Goal: Information Seeking & Learning: Learn about a topic

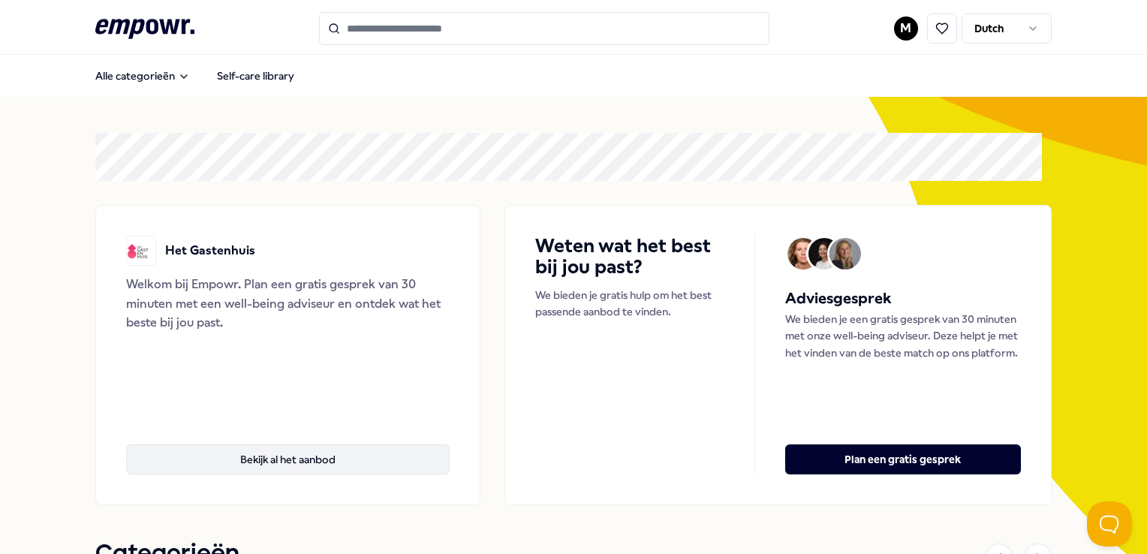
click at [300, 452] on button "Bekijk al het aanbod" at bounding box center [287, 459] width 323 height 30
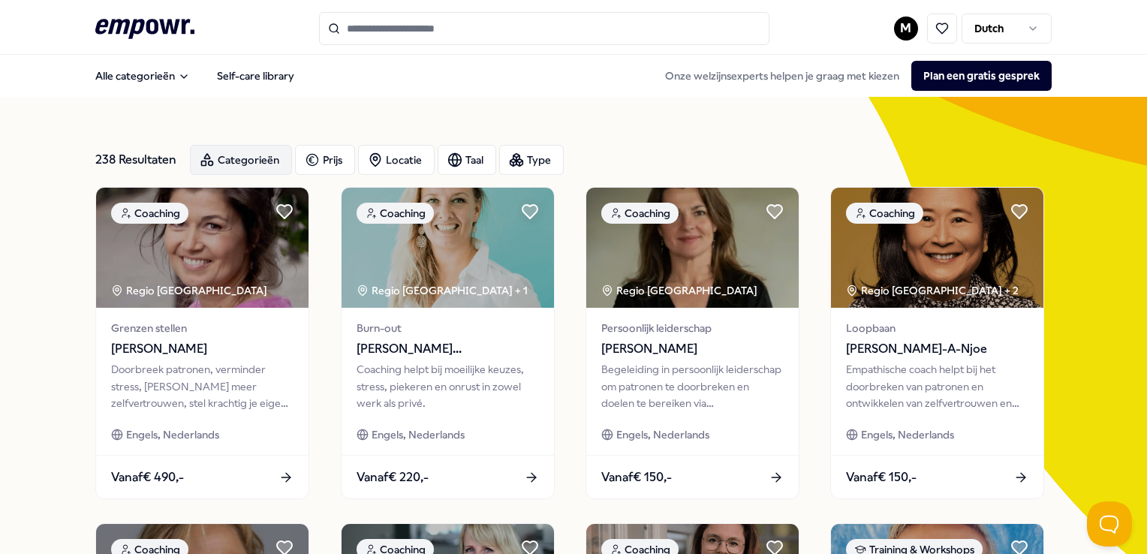
click at [248, 156] on div "Categorieën" at bounding box center [241, 160] width 102 height 30
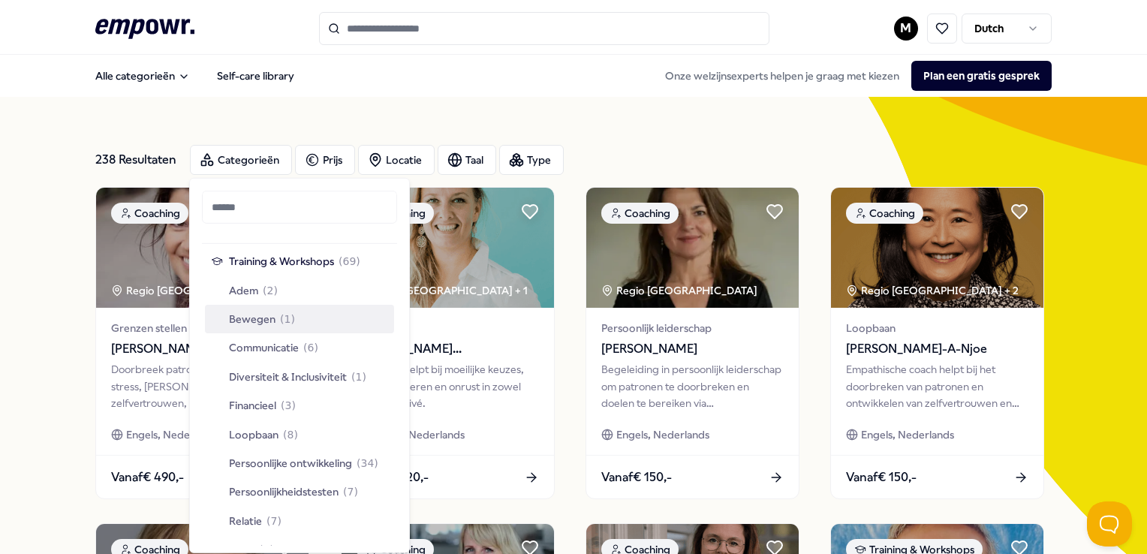
scroll to position [675, 0]
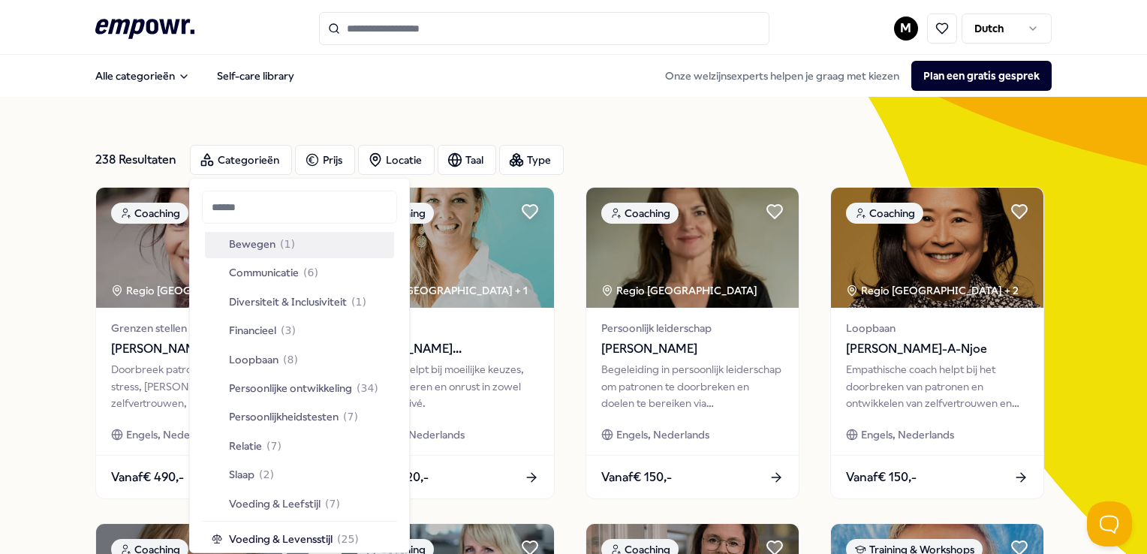
click at [295, 380] on span "Persoonlijke ontwikkeling" at bounding box center [290, 388] width 123 height 17
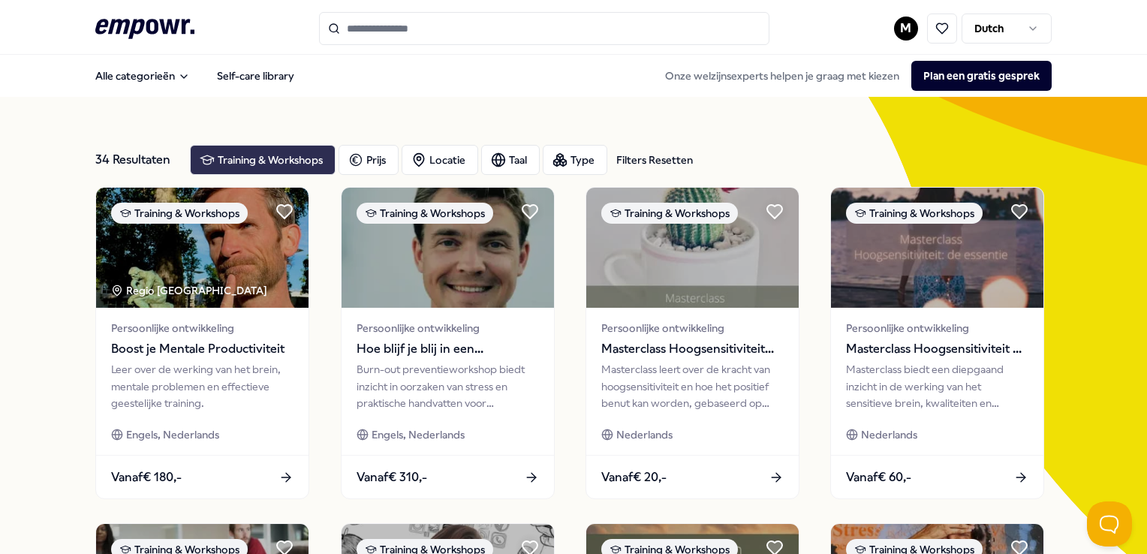
click at [261, 158] on div "Training & Workshops" at bounding box center [263, 160] width 146 height 30
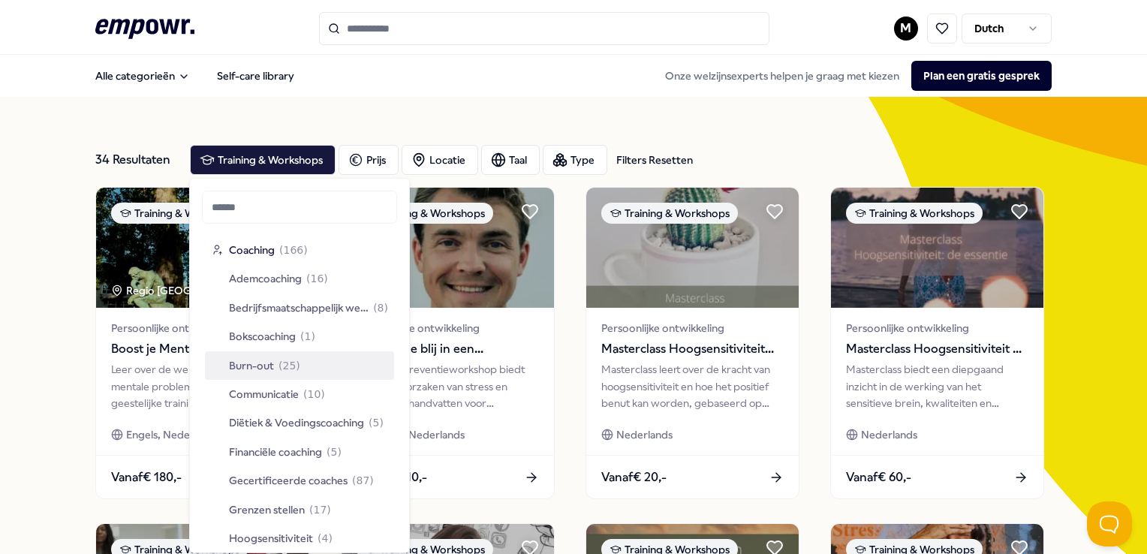
scroll to position [75, 0]
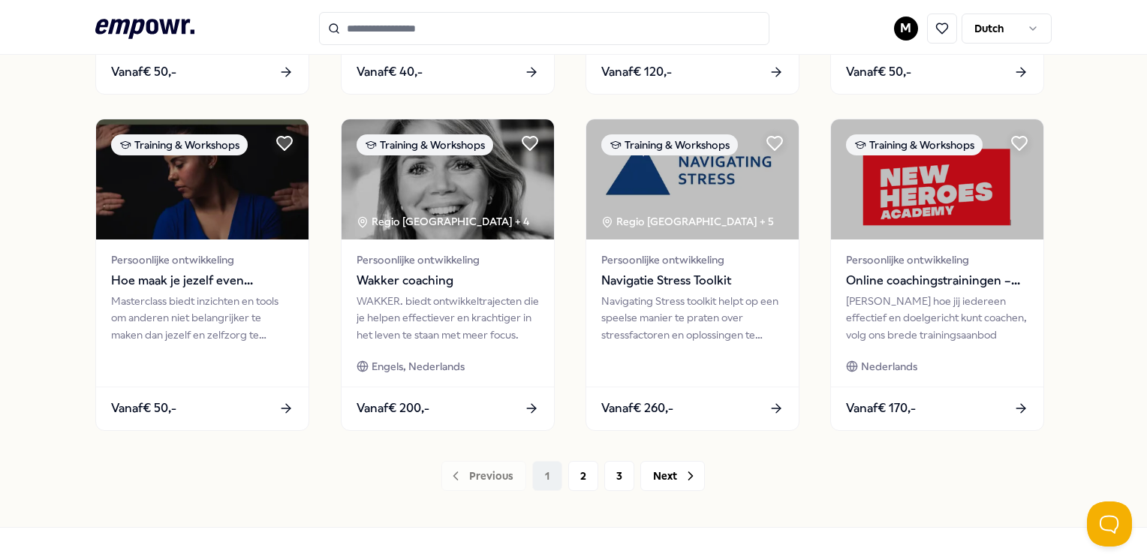
scroll to position [750, 0]
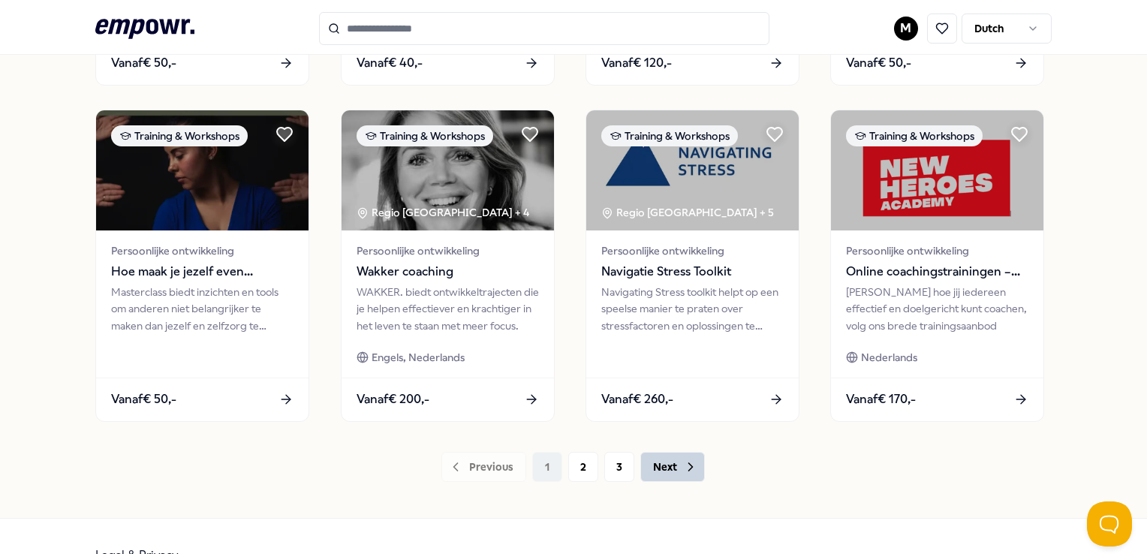
click at [661, 461] on button "Next" at bounding box center [672, 467] width 65 height 30
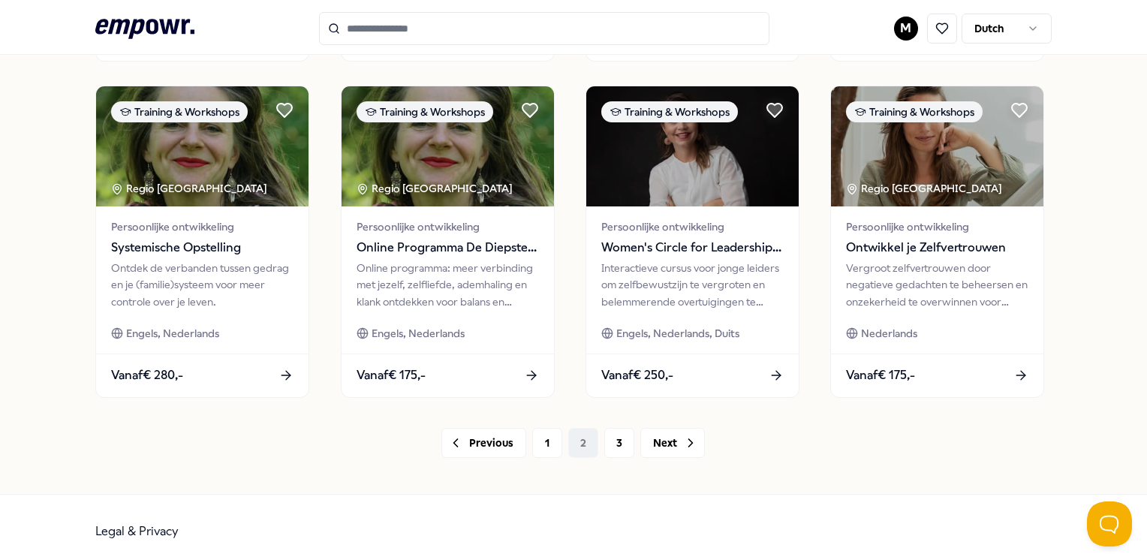
scroll to position [787, 0]
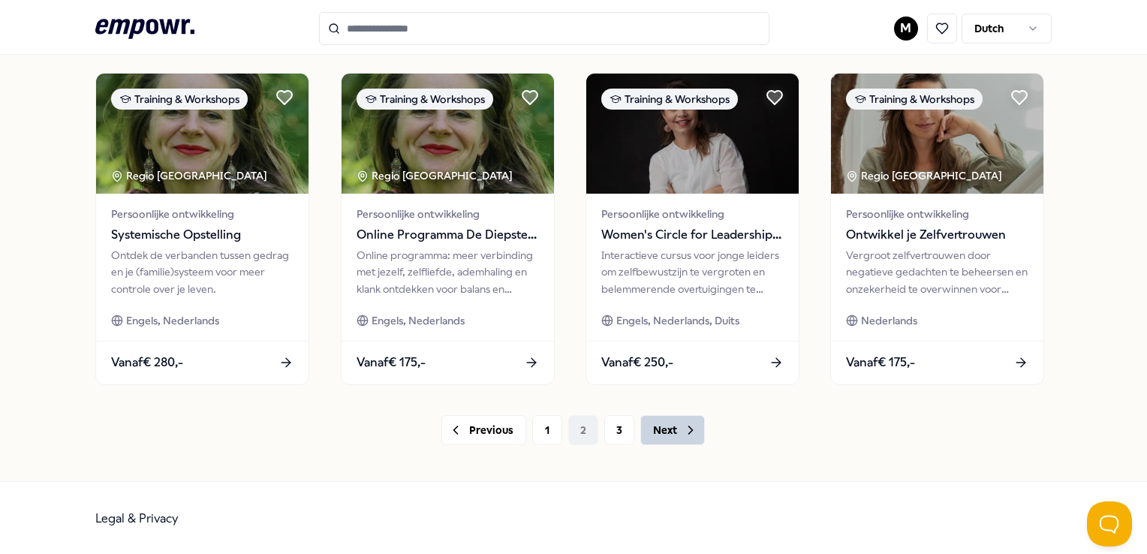
click at [673, 431] on button "Next" at bounding box center [672, 430] width 65 height 30
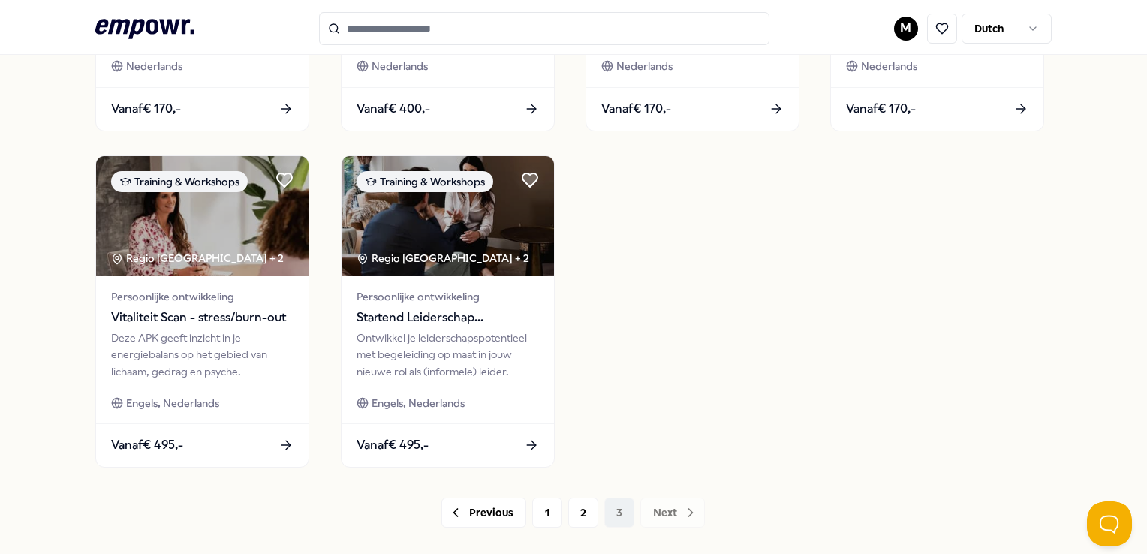
scroll to position [787, 0]
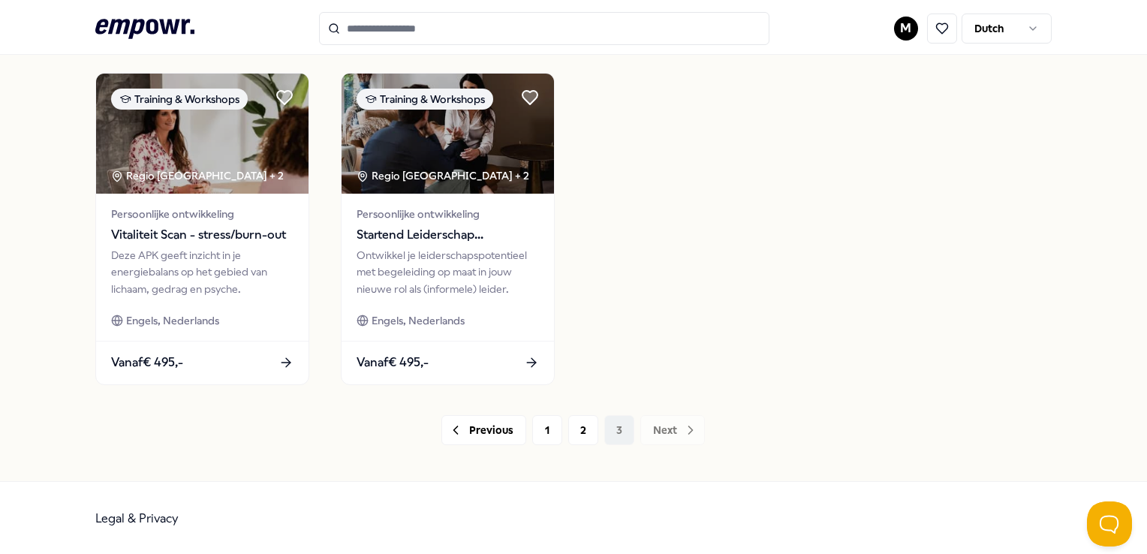
click at [666, 432] on div "Previous 1 2 3 Next" at bounding box center [572, 430] width 955 height 30
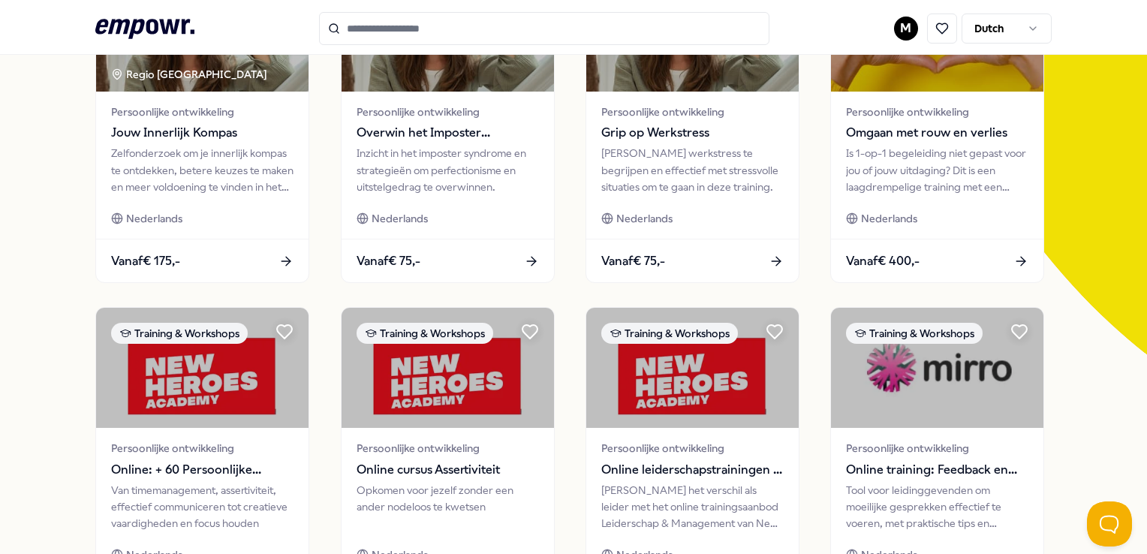
scroll to position [0, 0]
